Goal: Information Seeking & Learning: Learn about a topic

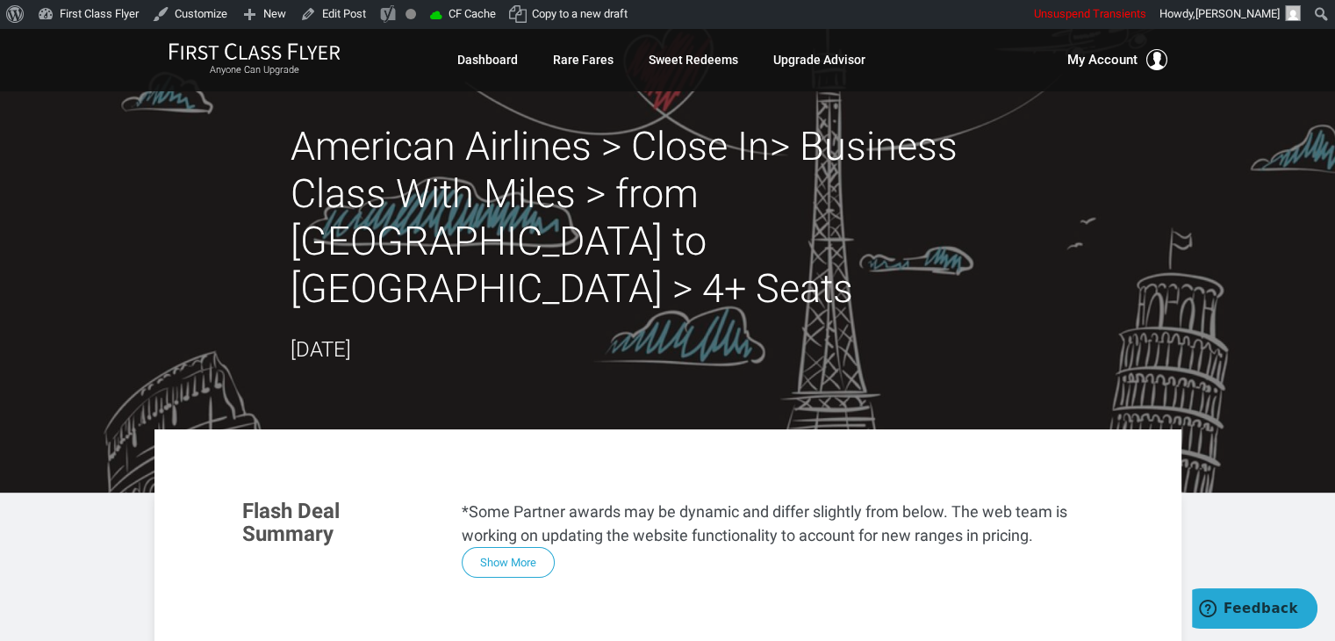
click at [67, 222] on header "American Airlines > Close In> Business Class With Miles > from Dallas to Rome >…" at bounding box center [667, 260] width 1335 height 464
click at [67, 205] on header "American Airlines > Close In> Business Class With Miles > from Dallas to Rome >…" at bounding box center [667, 260] width 1335 height 464
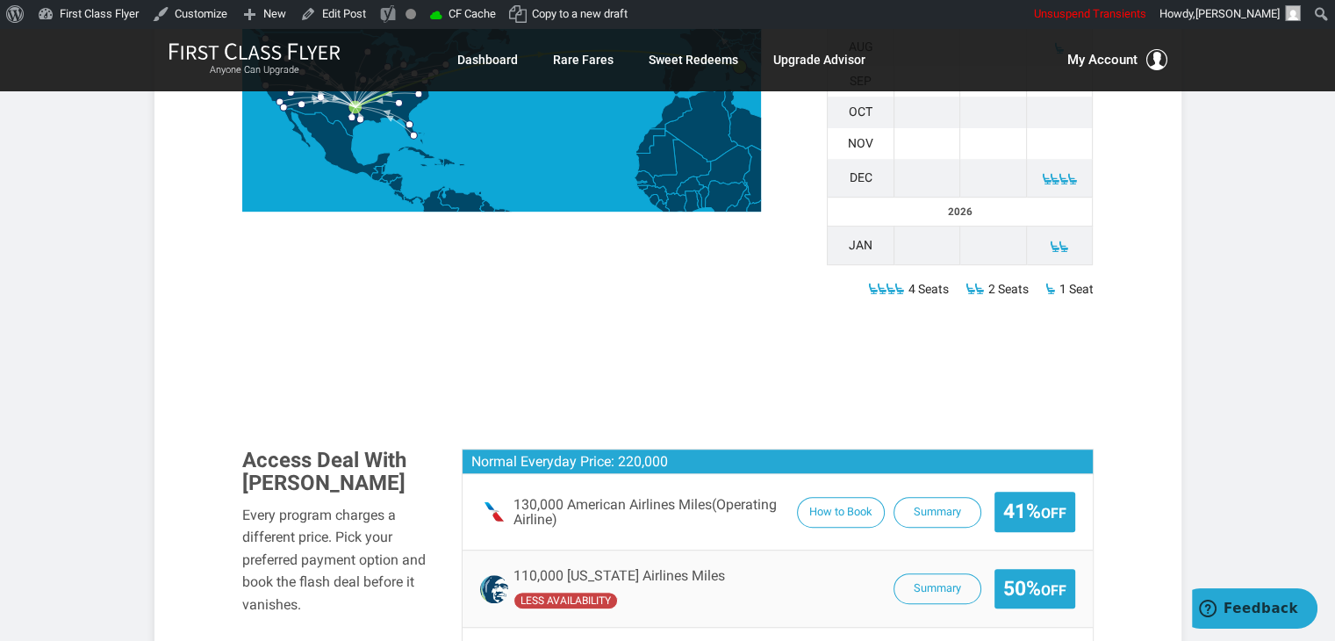
scroll to position [1120, 0]
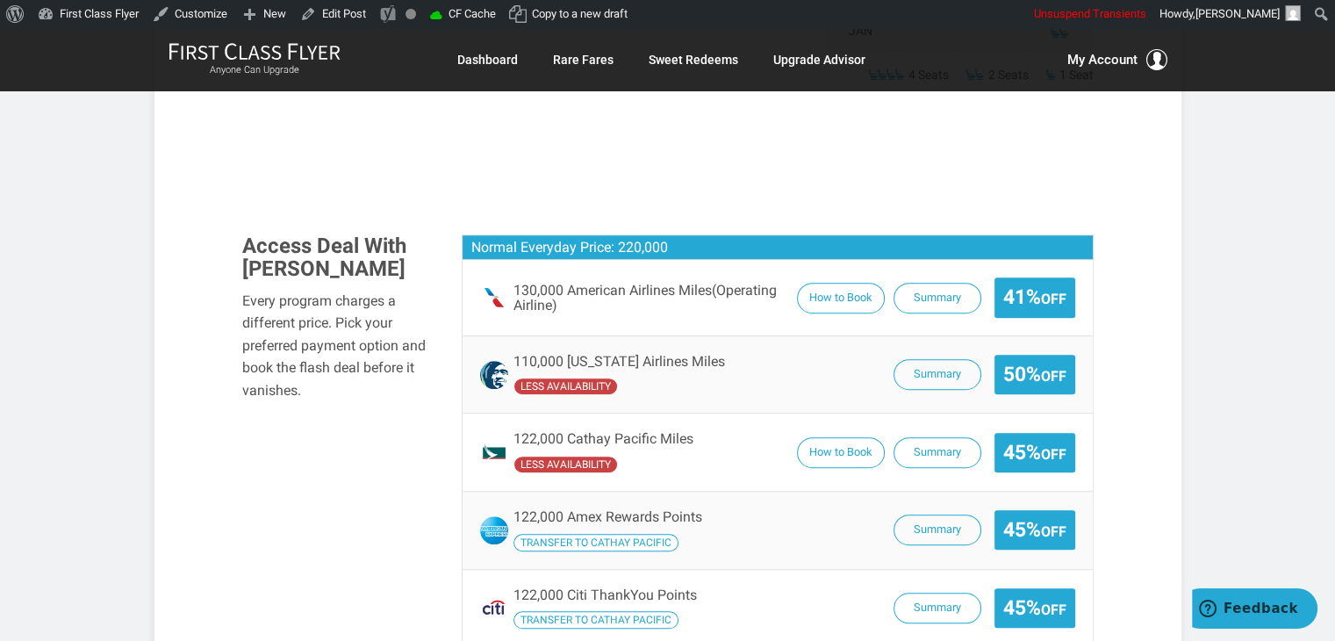
click at [68, 257] on article "American Airlines > Close In> Business Class With Miles > from Dallas to Rome >…" at bounding box center [667, 496] width 1335 height 3177
click at [61, 257] on article "American Airlines > Close In> Business Class With Miles > from Dallas to Rome >…" at bounding box center [667, 496] width 1335 height 3177
click at [728, 125] on section "Flash Deal Summary *Some Partner awards may be dynamic and differ slightly from…" at bounding box center [668, 450] width 886 height 2177
drag, startPoint x: 728, startPoint y: 125, endPoint x: 710, endPoint y: 125, distance: 18.4
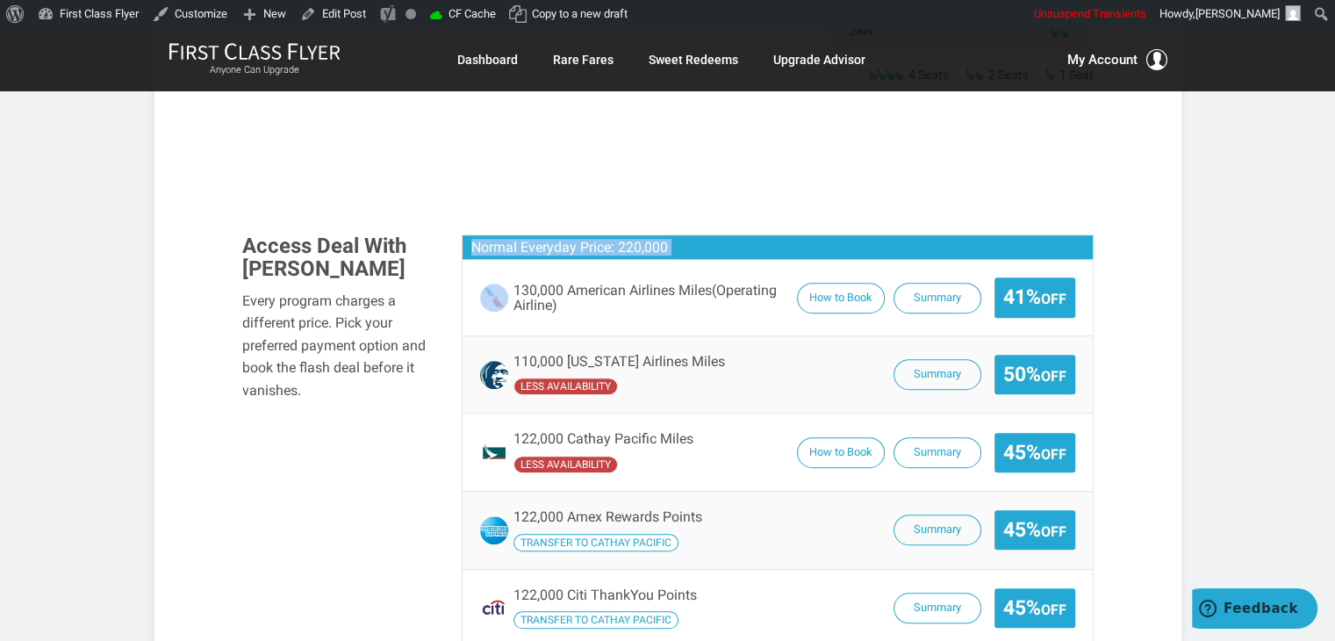
click at [710, 125] on section "Flash Deal Summary *Some Partner awards may be dynamic and differ slightly from…" at bounding box center [668, 450] width 886 height 2177
drag, startPoint x: 710, startPoint y: 125, endPoint x: 698, endPoint y: 125, distance: 12.3
click at [698, 125] on section "Flash Deal Summary *Some Partner awards may be dynamic and differ slightly from…" at bounding box center [668, 450] width 886 height 2177
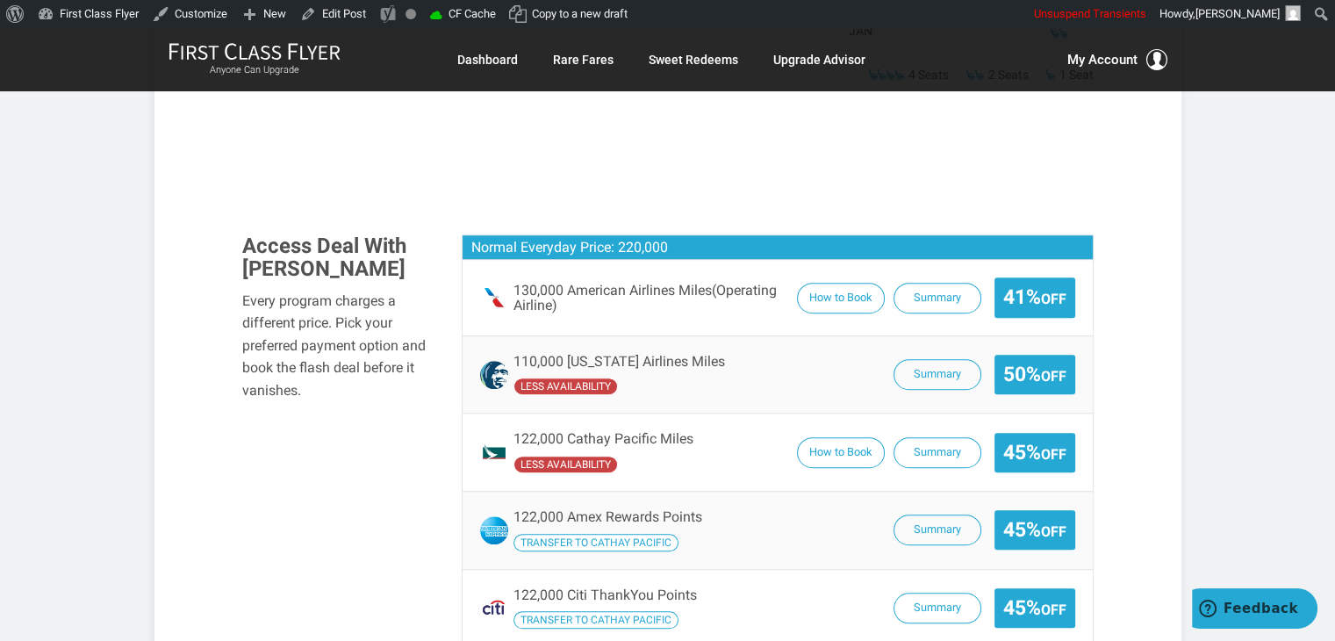
click at [660, 128] on section "Flash Deal Summary *Some Partner awards may be dynamic and differ slightly from…" at bounding box center [668, 450] width 886 height 2177
drag, startPoint x: 660, startPoint y: 128, endPoint x: 650, endPoint y: 131, distance: 10.0
click at [650, 131] on section "Flash Deal Summary *Some Partner awards may be dynamic and differ slightly from…" at bounding box center [668, 450] width 886 height 2177
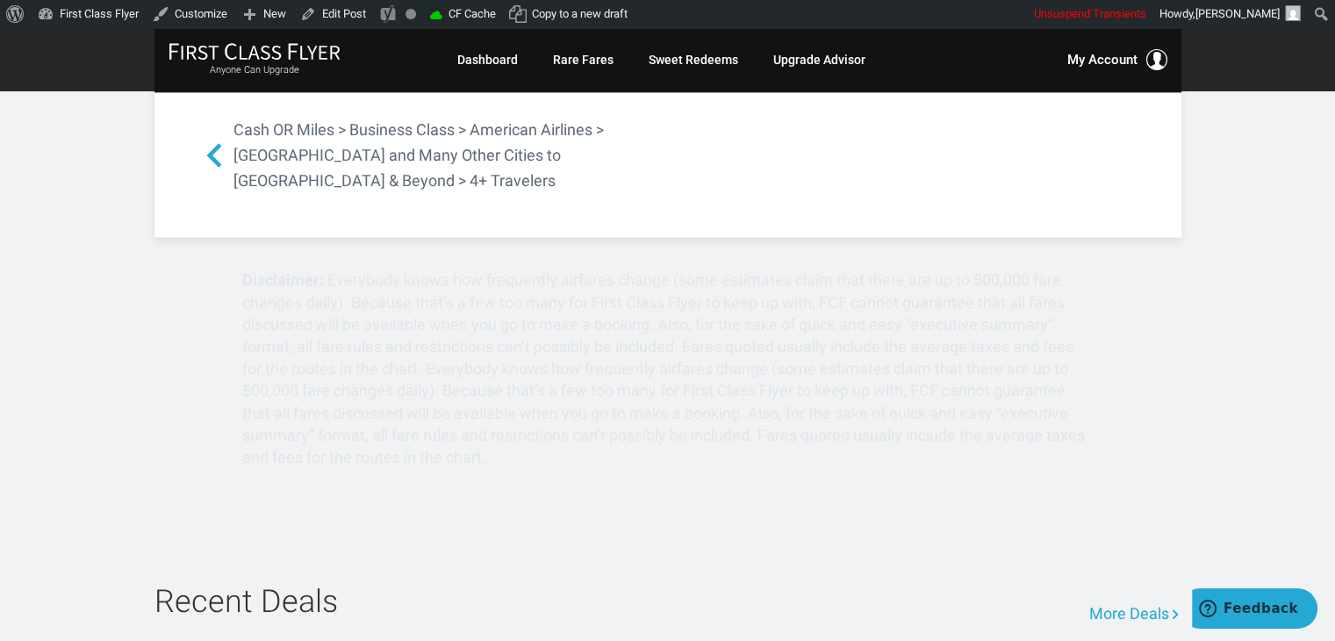
scroll to position [2801, 0]
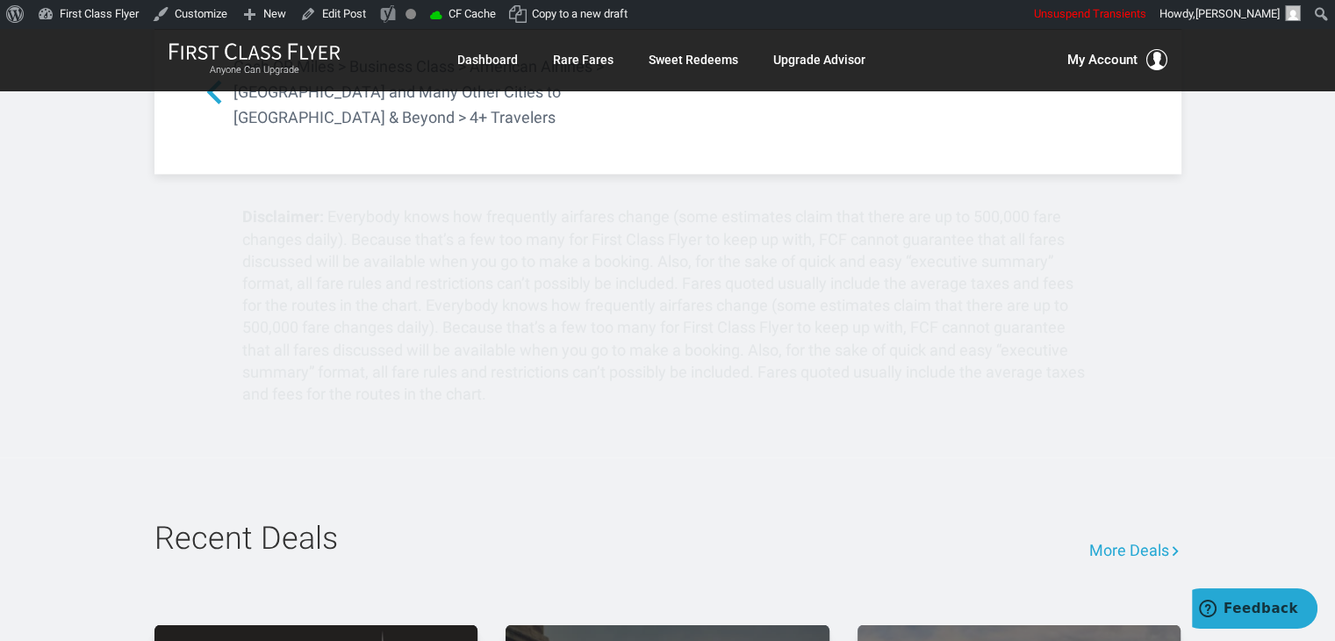
click at [1281, 57] on div "Anyone Can Upgrade Dashboard Rare Fares Sweet Redeems Upgrade Advisor Profile L…" at bounding box center [667, 59] width 1335 height 63
click at [942, 71] on div "Anyone Can Upgrade Dashboard Rare Fares Sweet Redeems Upgrade Advisor Profile L…" at bounding box center [667, 59] width 1027 height 35
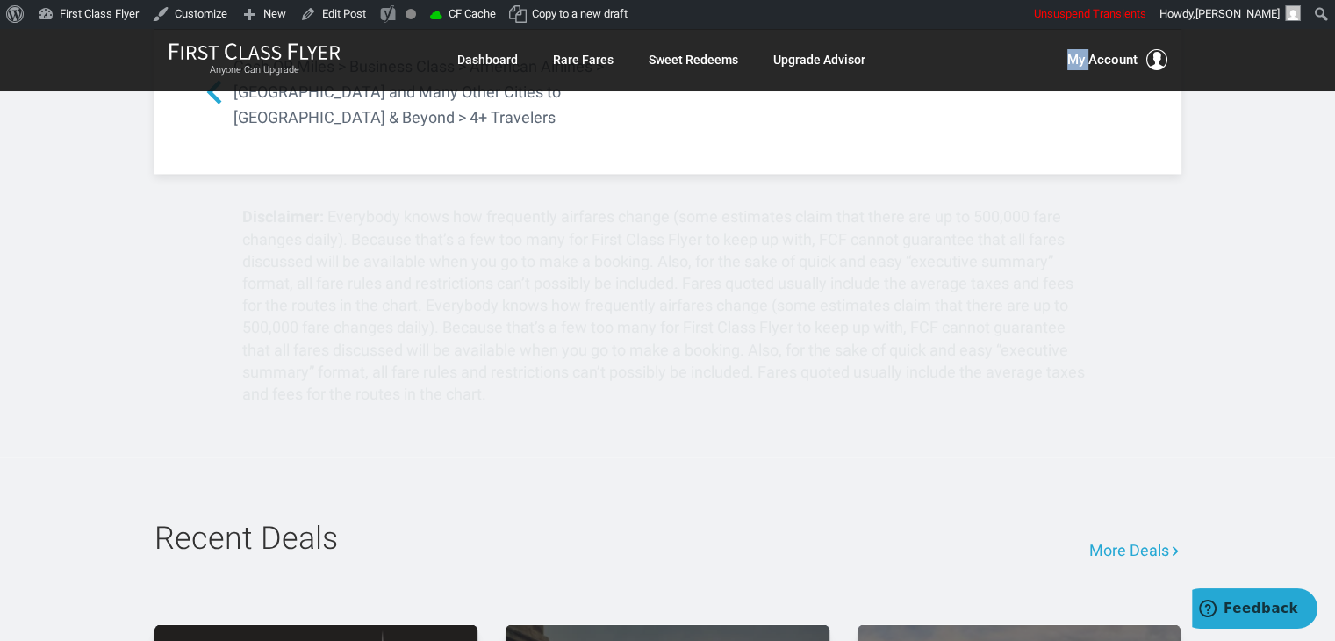
drag, startPoint x: 942, startPoint y: 71, endPoint x: 956, endPoint y: 57, distance: 19.9
click at [956, 57] on div "Anyone Can Upgrade Dashboard Rare Fares Sweet Redeems Upgrade Advisor Profile L…" at bounding box center [667, 59] width 1027 height 35
click at [1243, 68] on div "Anyone Can Upgrade Dashboard Rare Fares Sweet Redeems Upgrade Advisor Profile L…" at bounding box center [667, 59] width 1335 height 63
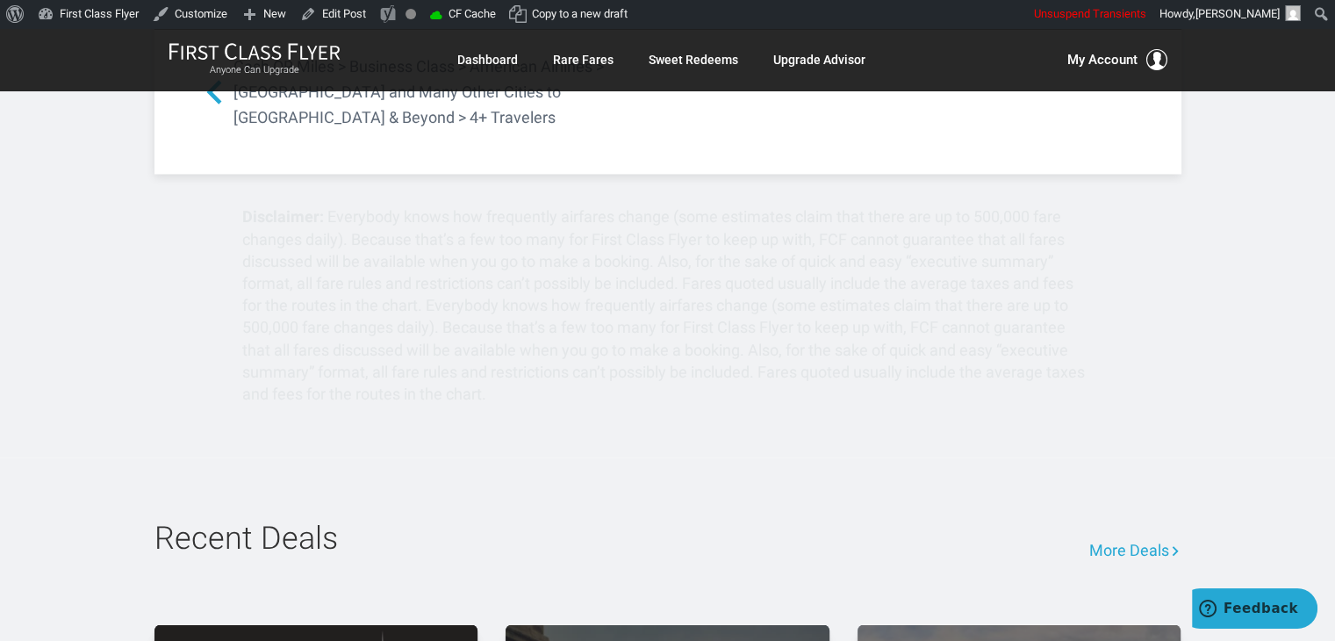
drag, startPoint x: 85, startPoint y: 163, endPoint x: 39, endPoint y: 136, distance: 53.9
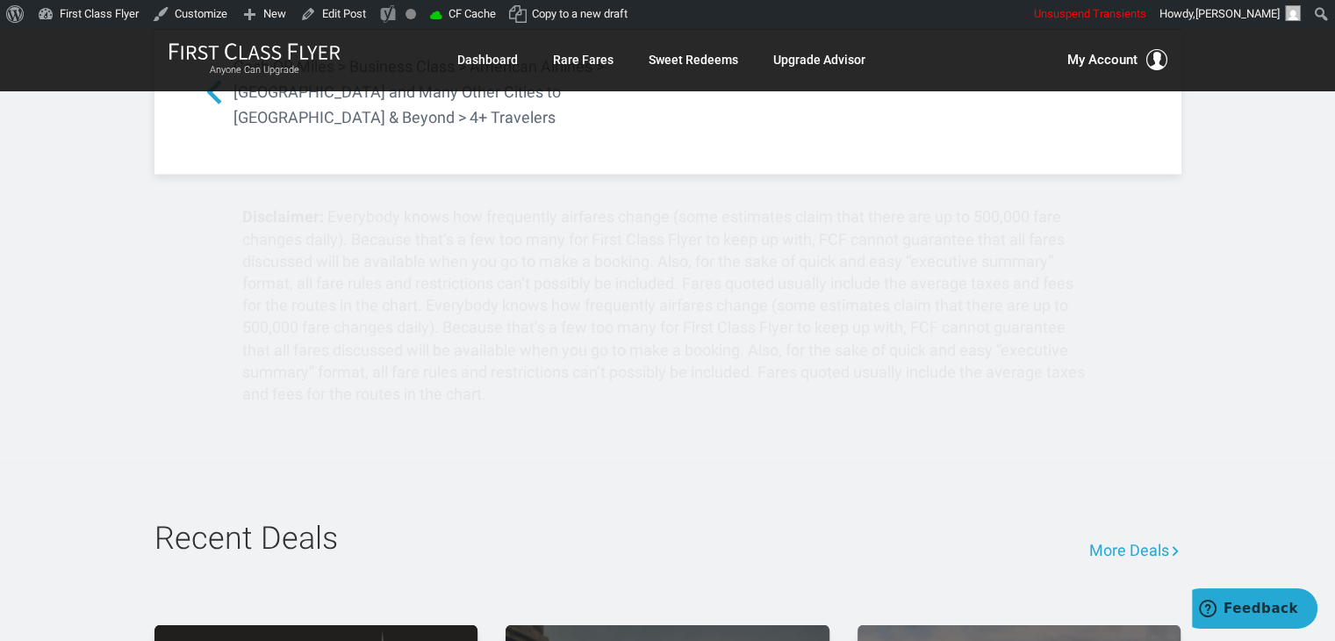
drag, startPoint x: 39, startPoint y: 136, endPoint x: 36, endPoint y: 120, distance: 16.0
click at [937, 8] on div "Skip to toolbar About WordPress About WordPress WordPress.org Documentation Sup…" at bounding box center [667, 14] width 1335 height 28
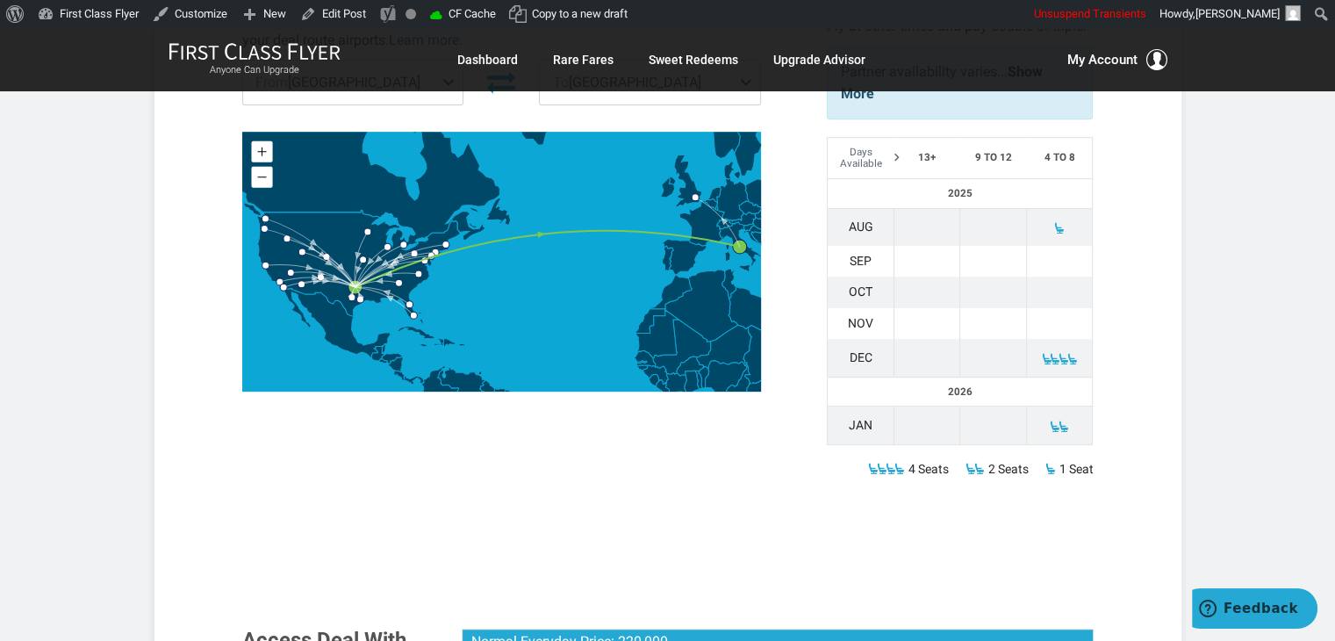
scroll to position [0, 0]
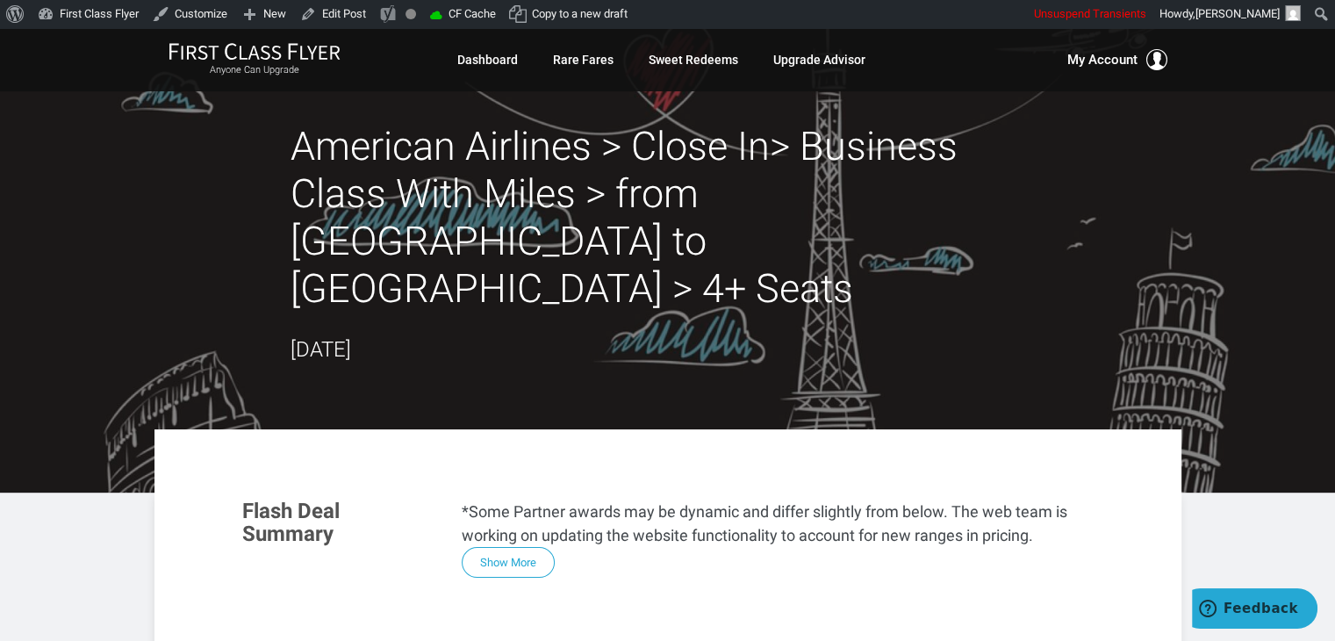
click at [937, 8] on div "Skip to toolbar About WordPress About WordPress WordPress.org Documentation Sup…" at bounding box center [667, 14] width 1335 height 28
drag, startPoint x: 913, startPoint y: 8, endPoint x: 857, endPoint y: 11, distance: 55.3
click at [857, 11] on div "Skip to toolbar About WordPress About WordPress WordPress.org Documentation Sup…" at bounding box center [667, 14] width 1335 height 28
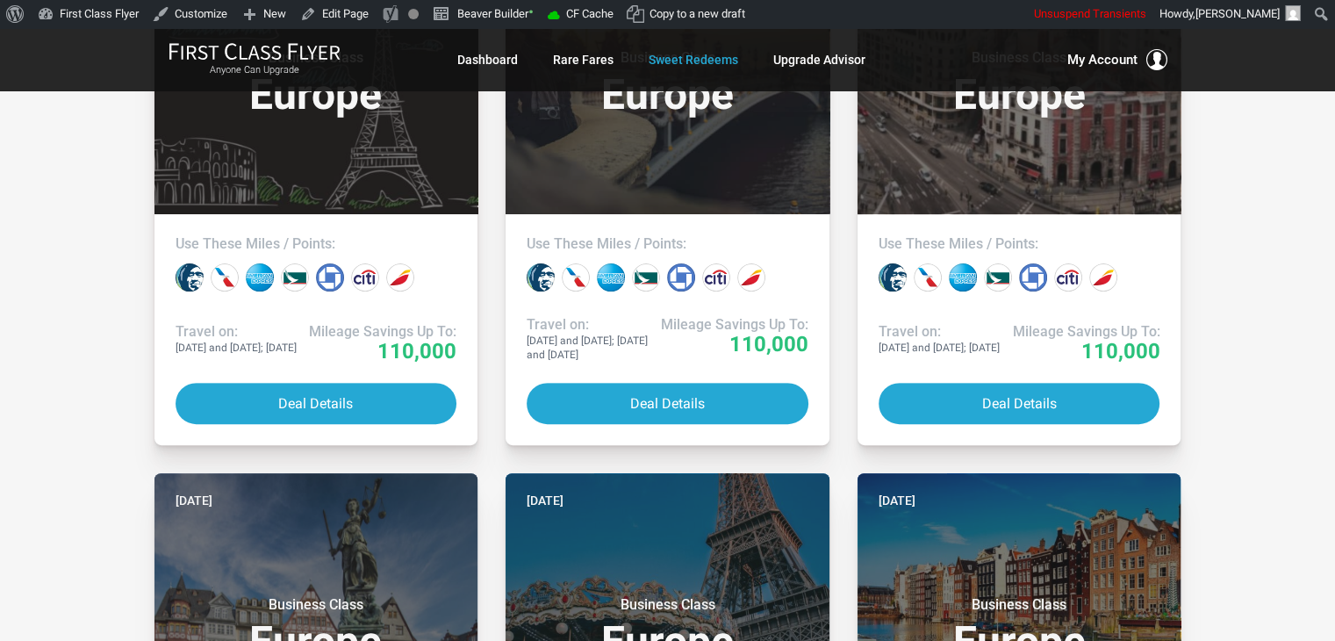
drag, startPoint x: 1272, startPoint y: 272, endPoint x: 1252, endPoint y: 137, distance: 136.5
drag, startPoint x: 1252, startPoint y: 137, endPoint x: 1269, endPoint y: 157, distance: 26.2
drag, startPoint x: 1269, startPoint y: 157, endPoint x: 1279, endPoint y: 169, distance: 16.2
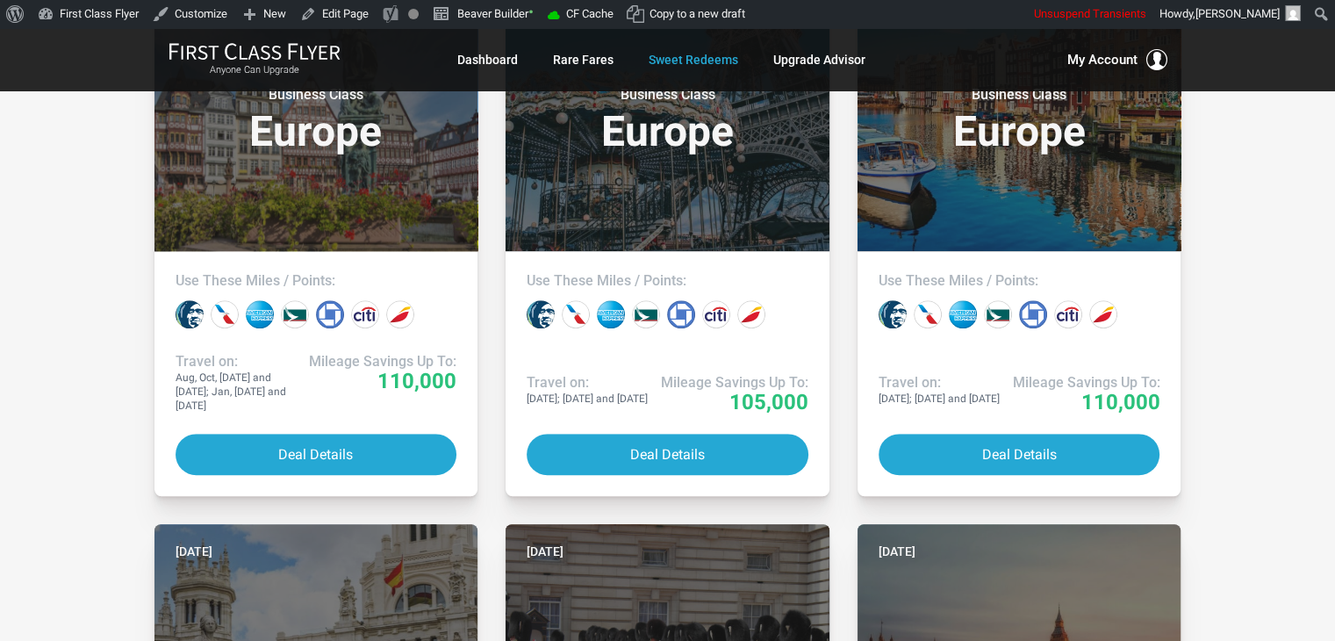
scroll to position [1120, 0]
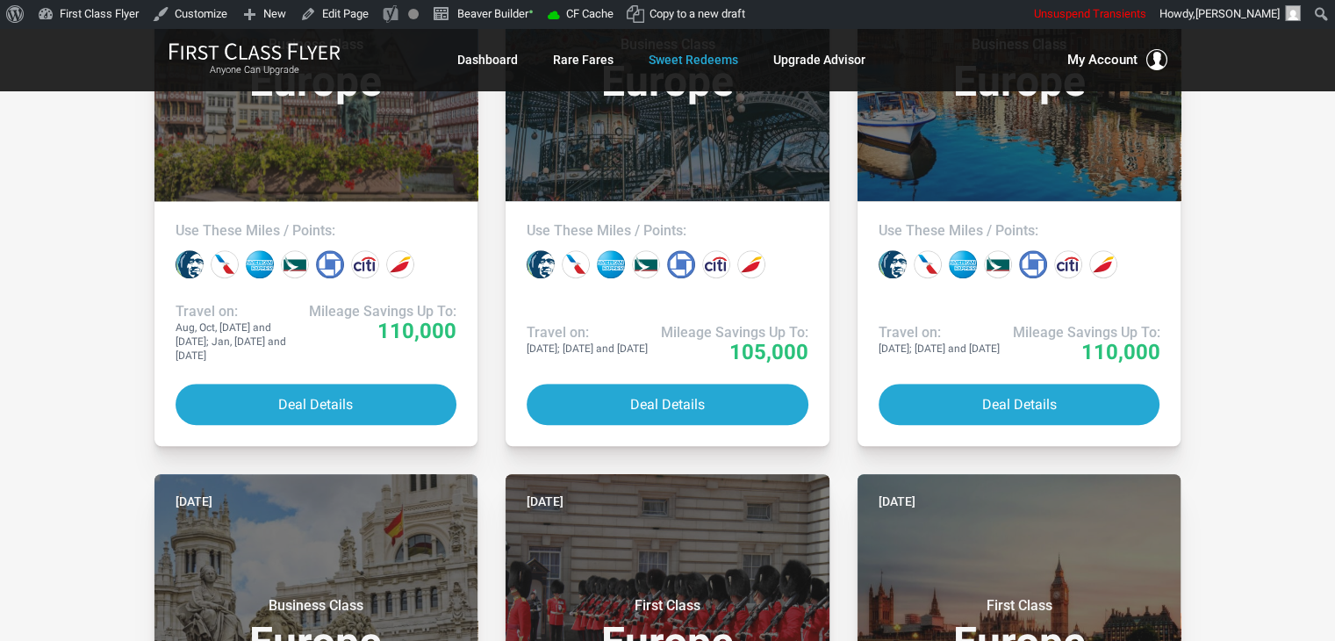
click at [1279, 169] on div "All Destinations Uncheck All Africa only Asia only Caribbean only Europe only H…" at bounding box center [667, 399] width 1335 height 2401
click at [96, 176] on div "All Destinations Uncheck All Africa only Asia only Caribbean only Europe only H…" at bounding box center [667, 399] width 1335 height 2401
drag, startPoint x: 96, startPoint y: 176, endPoint x: 109, endPoint y: 211, distance: 38.3
click at [109, 211] on div "All Destinations Uncheck All Africa only Asia only Caribbean only Europe only H…" at bounding box center [667, 399] width 1335 height 2401
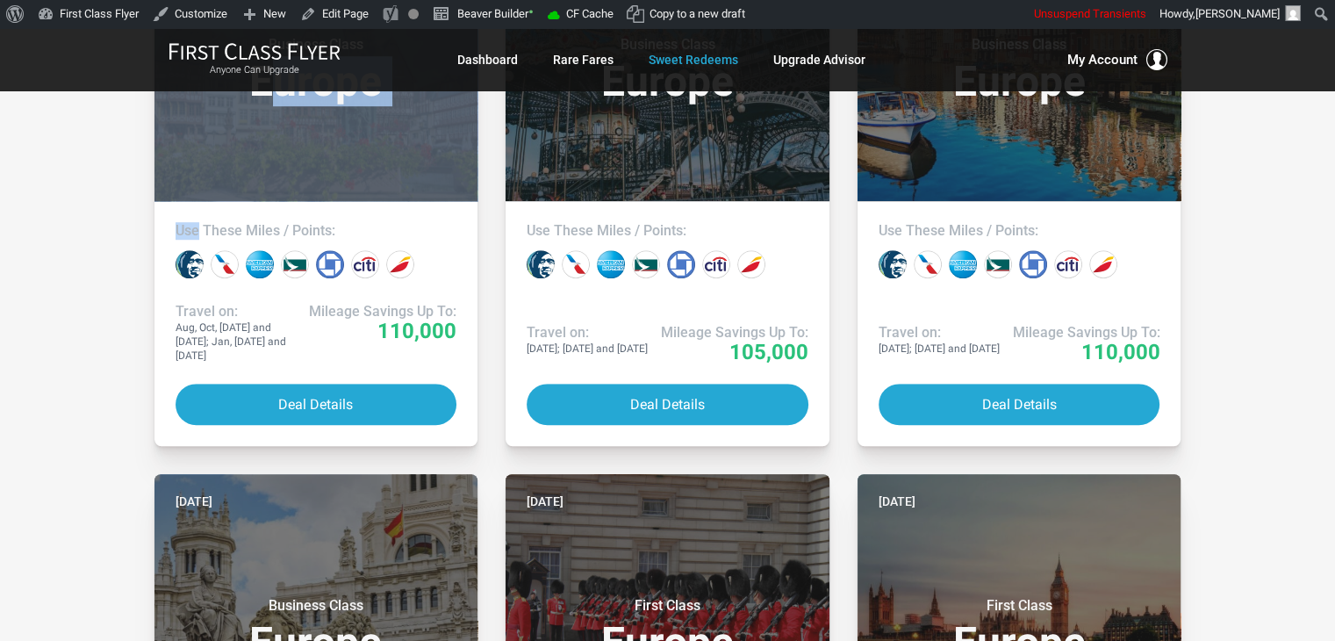
click at [82, 194] on div "All Destinations Uncheck All Africa only Asia only Caribbean only Europe only H…" at bounding box center [667, 399] width 1335 height 2401
click at [63, 160] on div "All Destinations Uncheck All Africa only Asia only Caribbean only Europe only H…" at bounding box center [667, 399] width 1335 height 2401
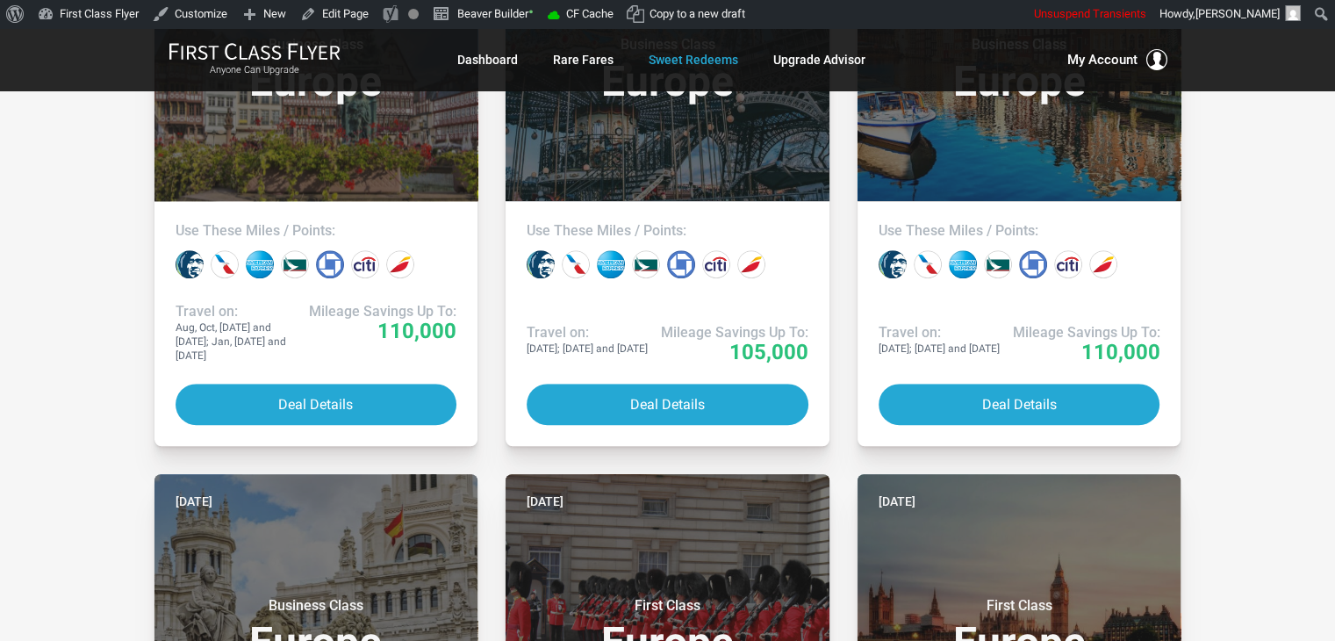
drag, startPoint x: 1239, startPoint y: 139, endPoint x: 1260, endPoint y: 143, distance: 21.5
drag, startPoint x: 1260, startPoint y: 143, endPoint x: 1279, endPoint y: 155, distance: 22.9
drag, startPoint x: 1279, startPoint y: 155, endPoint x: 1247, endPoint y: 127, distance: 42.9
drag, startPoint x: 1247, startPoint y: 127, endPoint x: 1286, endPoint y: 270, distance: 148.2
drag, startPoint x: 1286, startPoint y: 270, endPoint x: 1303, endPoint y: 334, distance: 66.4
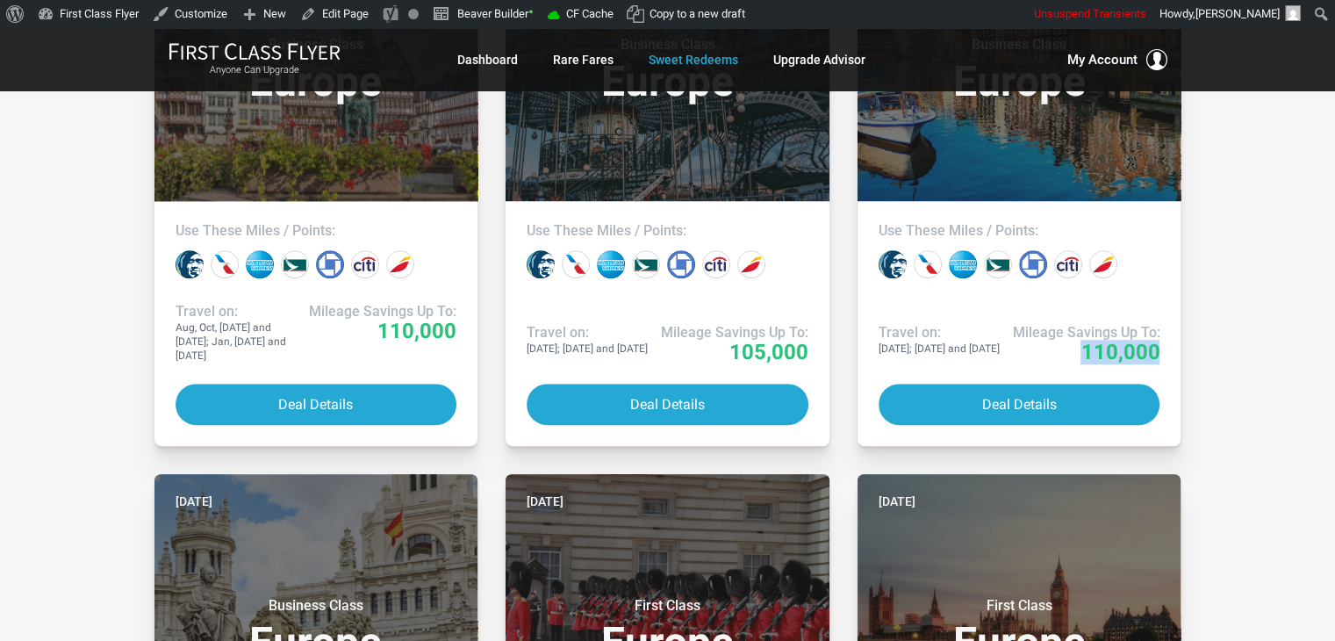
click at [1303, 334] on div "All Destinations Uncheck All Africa only Asia only Caribbean only Europe only H…" at bounding box center [667, 399] width 1335 height 2401
drag, startPoint x: 129, startPoint y: 234, endPoint x: 68, endPoint y: 248, distance: 62.2
click at [68, 248] on div "All Destinations Uncheck All Africa only Asia only Caribbean only Europe only H…" at bounding box center [667, 399] width 1335 height 2401
drag, startPoint x: 68, startPoint y: 248, endPoint x: 43, endPoint y: 261, distance: 28.3
drag, startPoint x: 43, startPoint y: 261, endPoint x: 55, endPoint y: 216, distance: 46.4
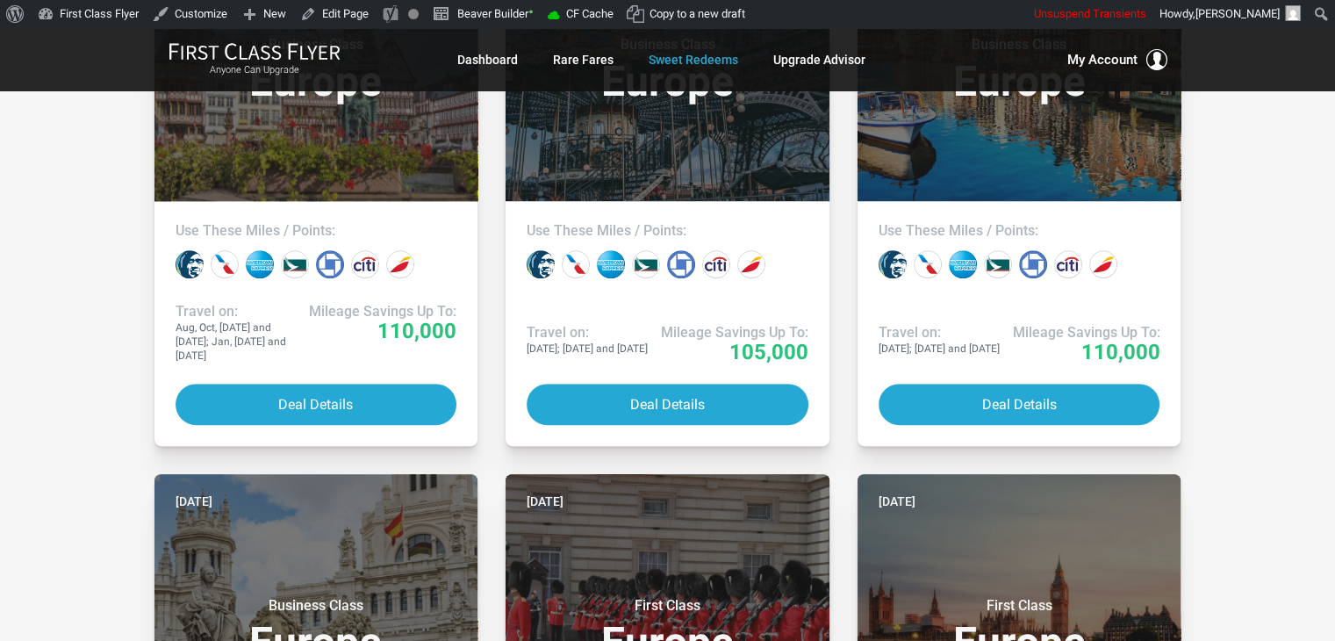
drag, startPoint x: 55, startPoint y: 216, endPoint x: 64, endPoint y: 184, distance: 32.8
click at [64, 184] on div "All Destinations Uncheck All Africa only Asia only Caribbean only Europe only H…" at bounding box center [667, 399] width 1335 height 2401
drag, startPoint x: 47, startPoint y: 171, endPoint x: 54, endPoint y: 113, distance: 58.5
click at [54, 113] on div "All Destinations Uncheck All Africa only Asia only Caribbean only Europe only H…" at bounding box center [667, 399] width 1335 height 2401
drag, startPoint x: 61, startPoint y: 484, endPoint x: 35, endPoint y: 515, distance: 41.1
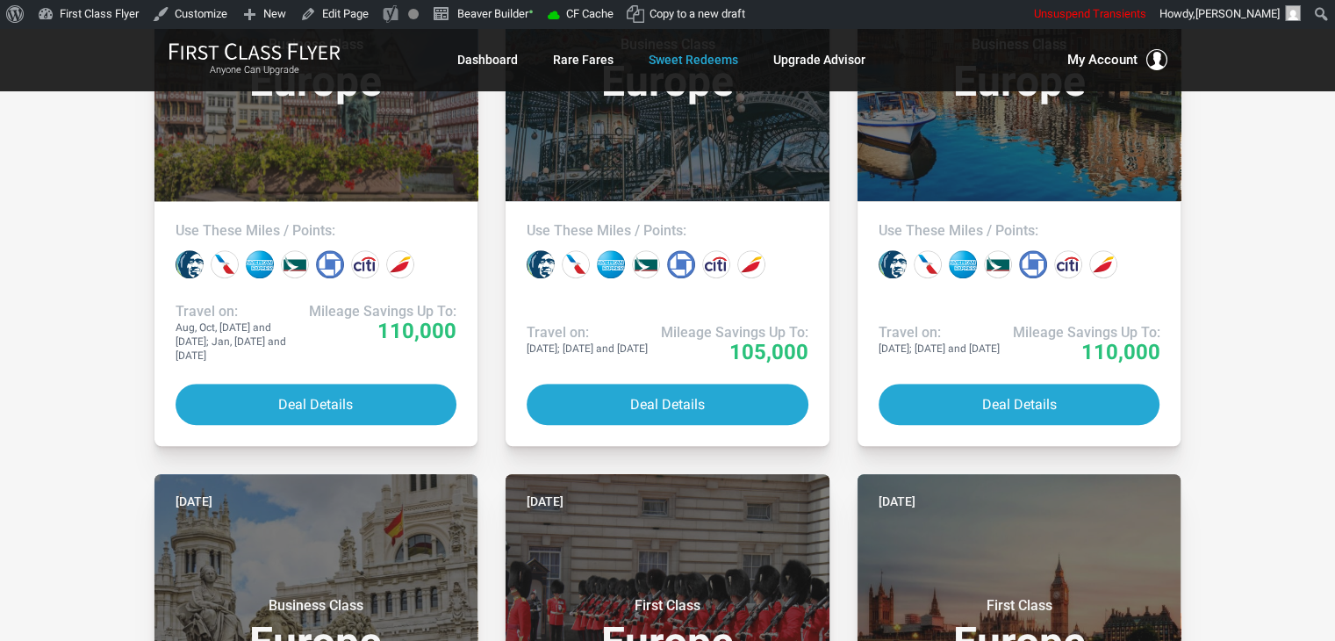
click at [35, 515] on div "All Destinations Uncheck All Africa only Asia only Caribbean only Europe only H…" at bounding box center [667, 399] width 1335 height 2401
drag, startPoint x: 35, startPoint y: 515, endPoint x: 62, endPoint y: 575, distance: 65.6
drag, startPoint x: 62, startPoint y: 575, endPoint x: 38, endPoint y: 361, distance: 215.5
click at [38, 361] on div "All Destinations Uncheck All Africa only Asia only Caribbean only Europe only H…" at bounding box center [667, 399] width 1335 height 2401
drag, startPoint x: 40, startPoint y: 292, endPoint x: 31, endPoint y: 248, distance: 44.9
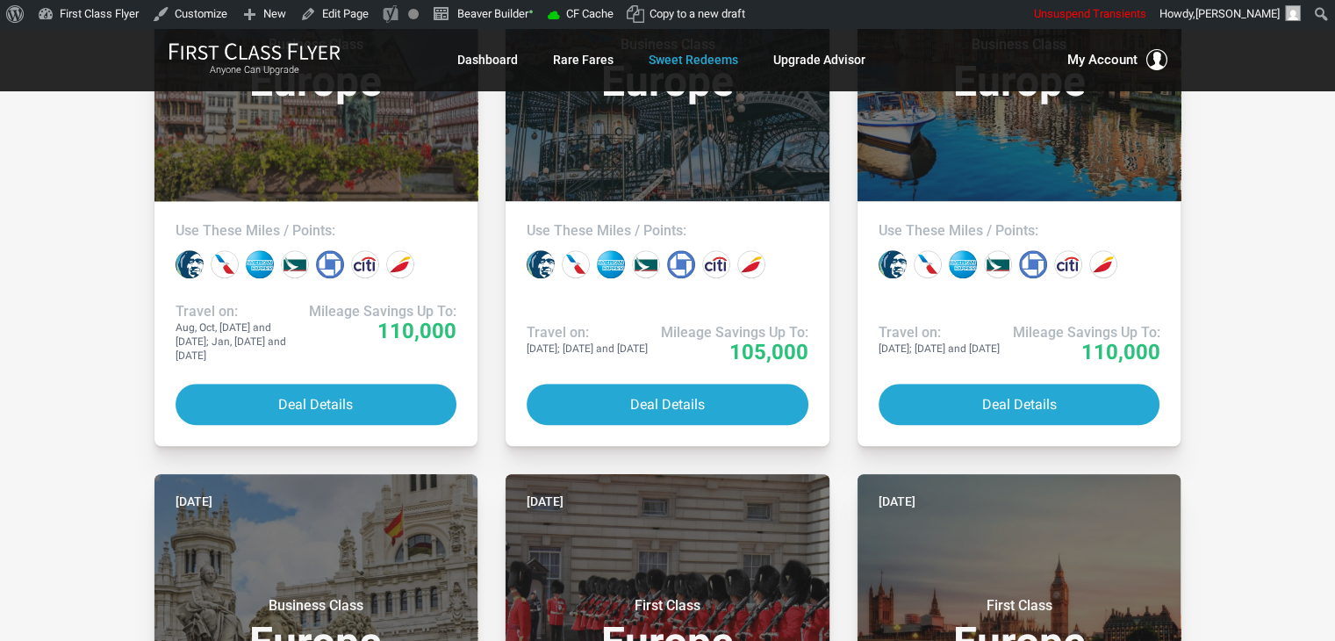
click at [31, 248] on div "All Destinations Uncheck All Africa only Asia only Caribbean only Europe only H…" at bounding box center [667, 399] width 1335 height 2401
click at [1272, 228] on div "All Destinations Uncheck All Africa only Asia only Caribbean only Europe only H…" at bounding box center [667, 399] width 1335 height 2401
click at [1290, 161] on div "All Destinations Uncheck All Africa only Asia only Caribbean only Europe only H…" at bounding box center [667, 399] width 1335 height 2401
click at [90, 169] on div "All Destinations Uncheck All Africa only Asia only Caribbean only Europe only H…" at bounding box center [667, 399] width 1335 height 2401
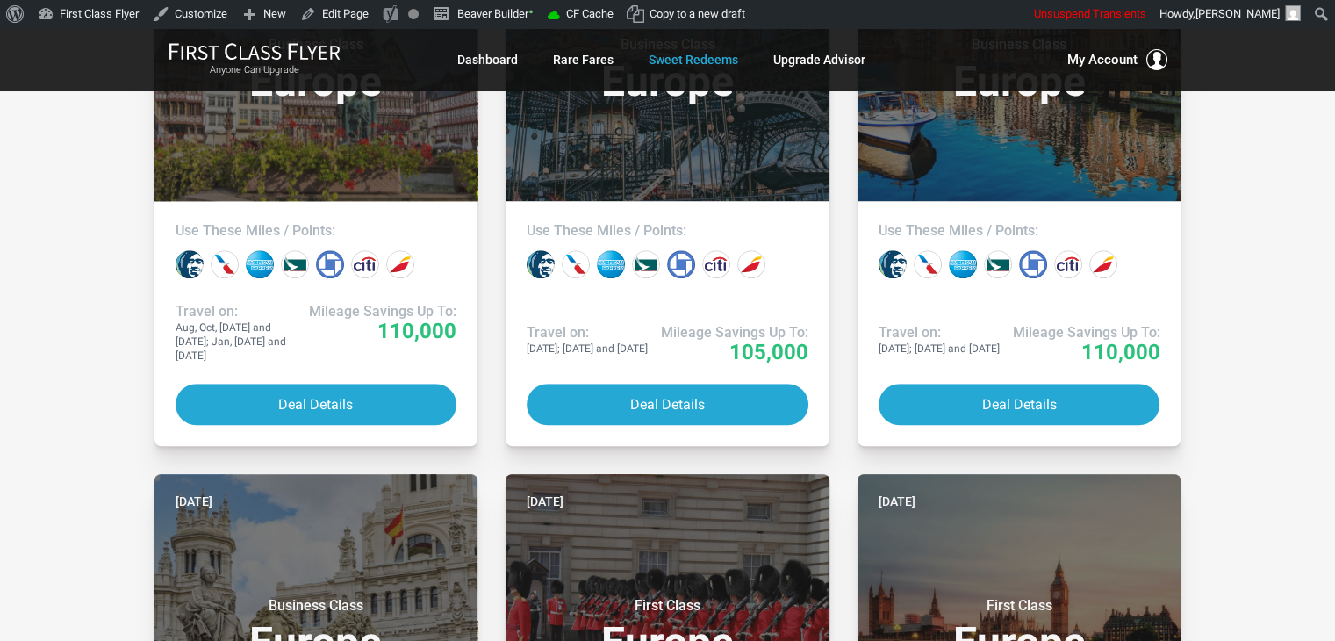
click at [90, 169] on div "All Destinations Uncheck All Africa only Asia only Caribbean only Europe only H…" at bounding box center [667, 399] width 1335 height 2401
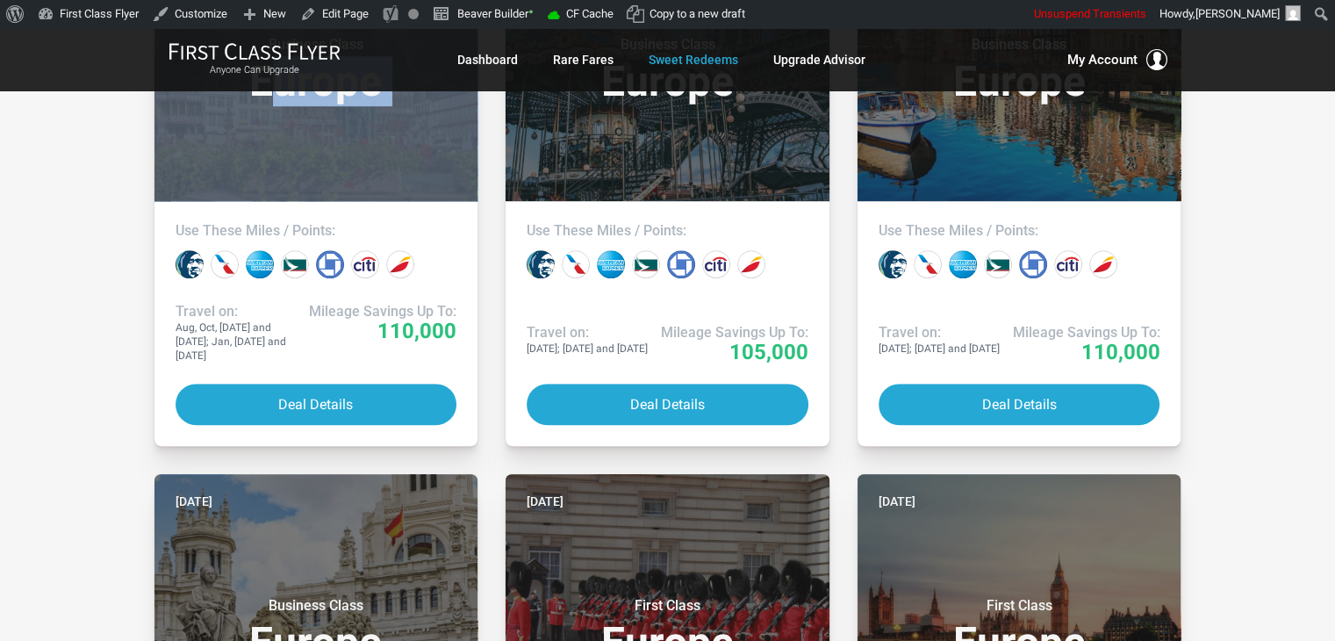
drag, startPoint x: 90, startPoint y: 169, endPoint x: 119, endPoint y: 157, distance: 31.5
click at [119, 157] on div "All Destinations Uncheck All Africa only Asia only Caribbean only Europe only H…" at bounding box center [667, 399] width 1335 height 2401
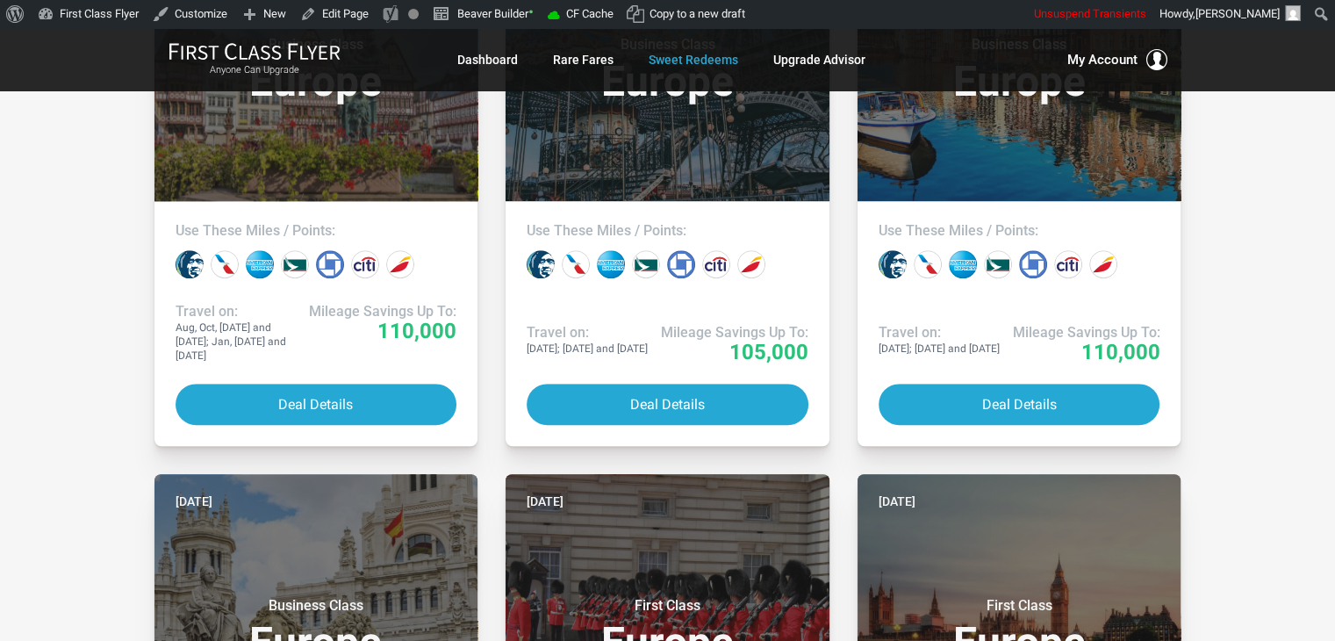
click at [1306, 222] on div "All Destinations Uncheck All Africa only Asia only Caribbean only Europe only H…" at bounding box center [667, 399] width 1335 height 2401
